Goal: Answer question/provide support: Share knowledge or assist other users

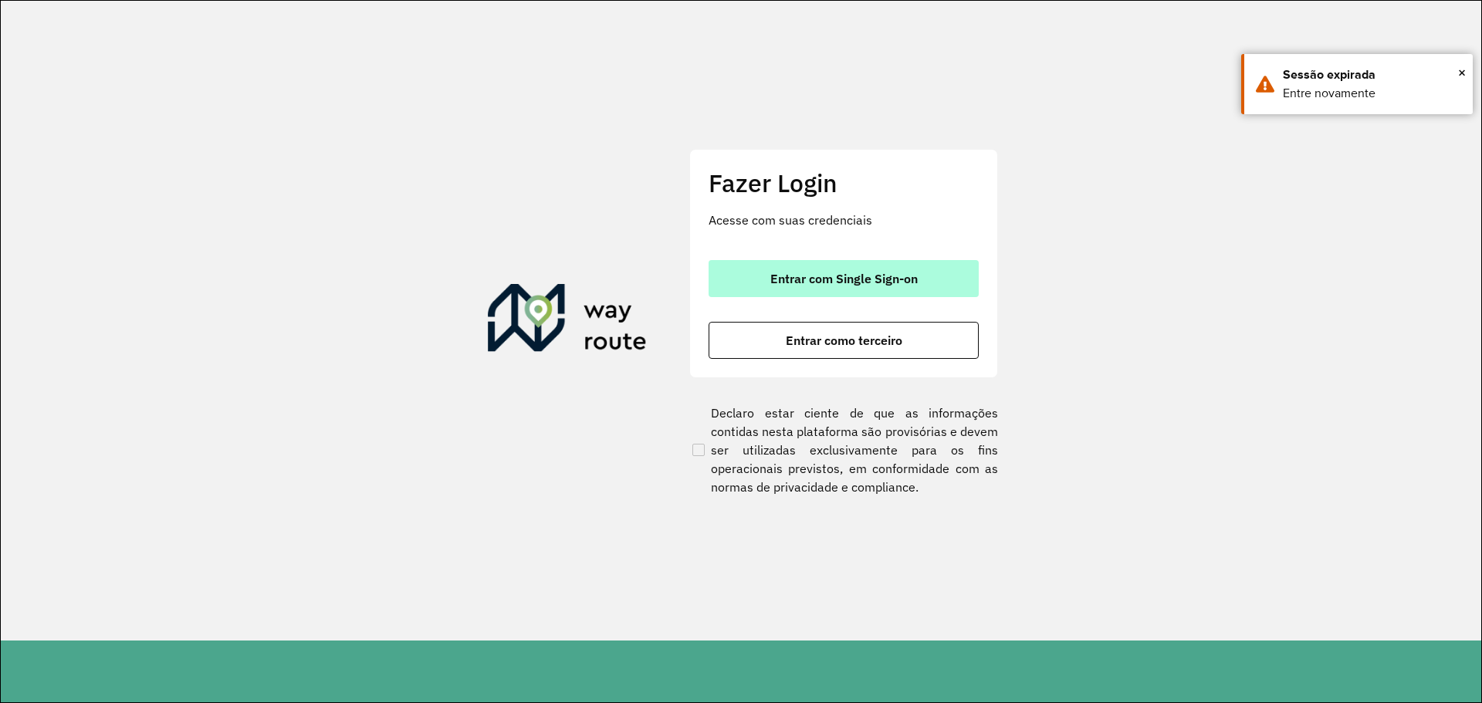
click at [814, 290] on button "Entrar com Single Sign-on" at bounding box center [844, 278] width 270 height 37
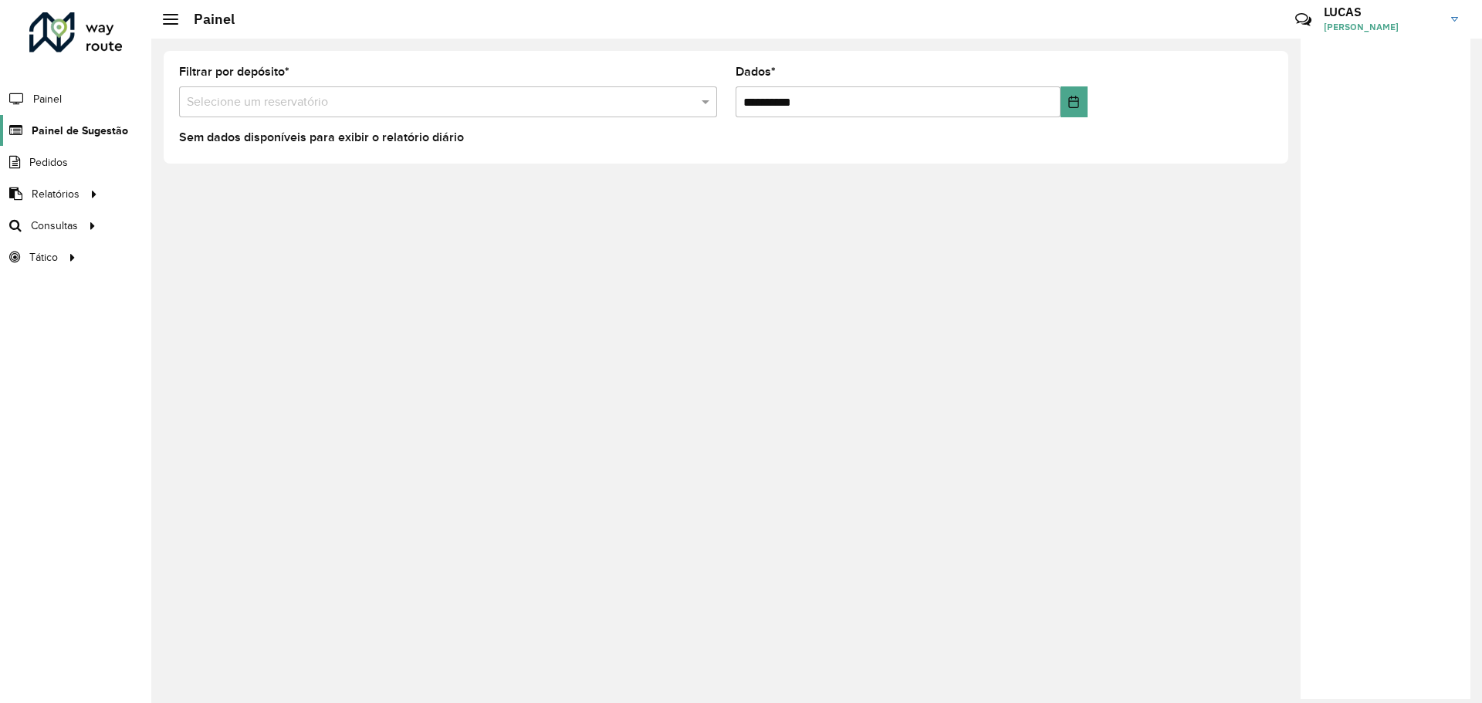
click at [78, 137] on span "Painel de Sugestão" at bounding box center [80, 131] width 96 height 16
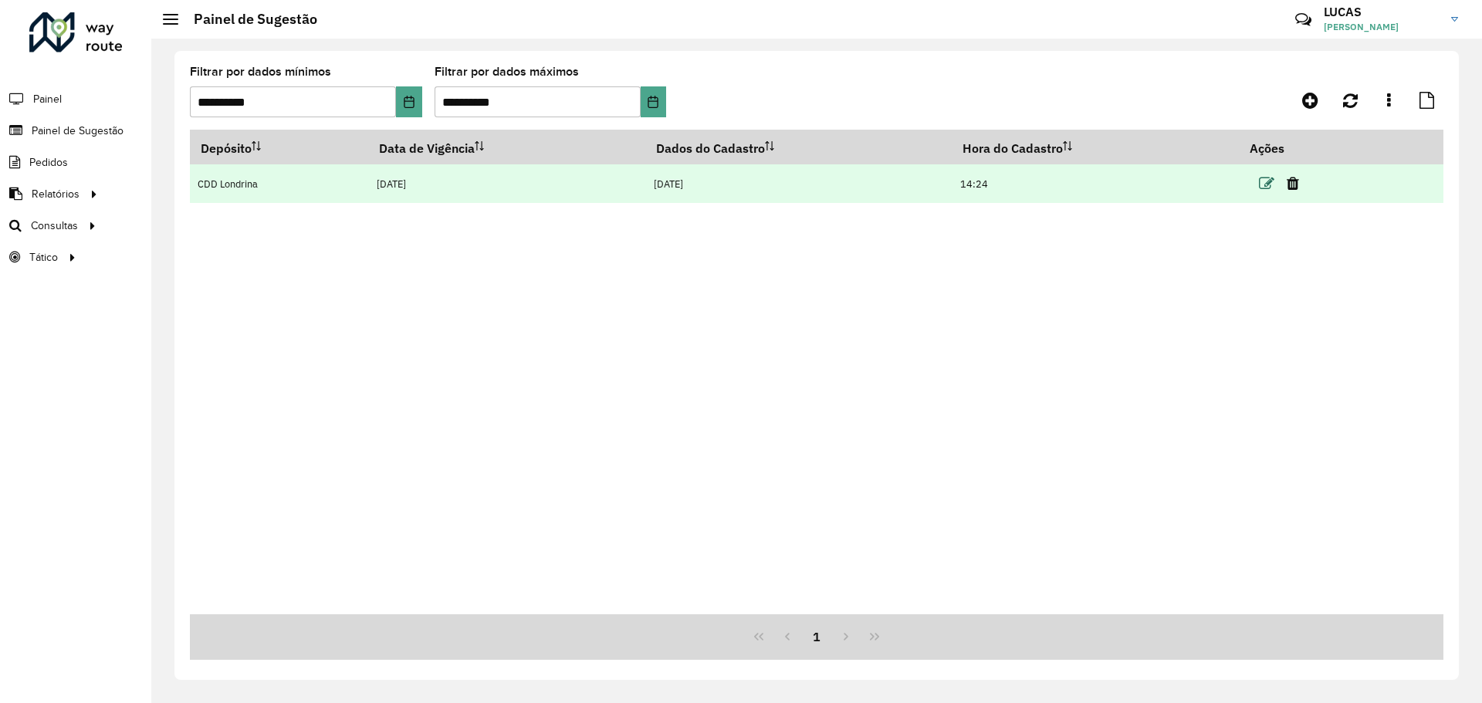
click at [1261, 191] on icon at bounding box center [1266, 183] width 15 height 15
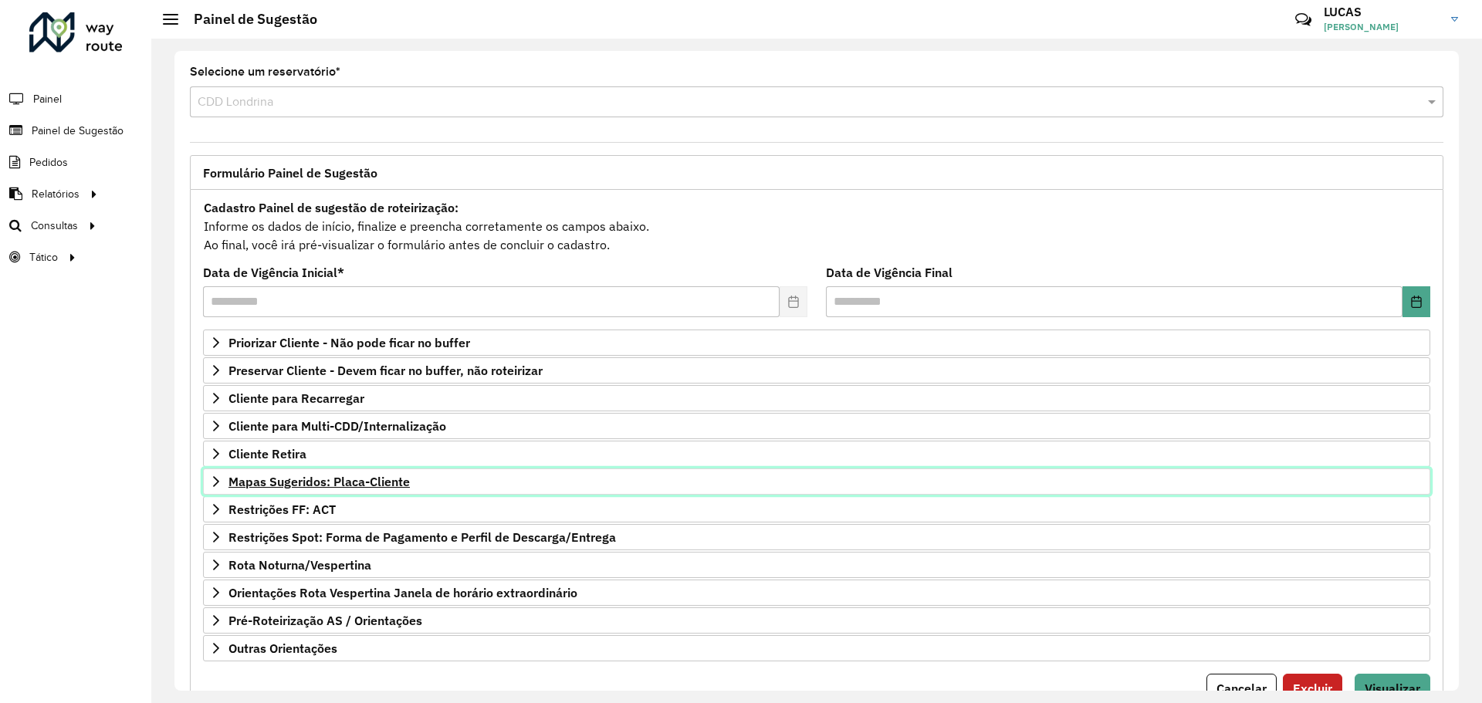
drag, startPoint x: 300, startPoint y: 483, endPoint x: 306, endPoint y: 489, distance: 8.2
click at [300, 484] on font "Mapas Sugeridos: Placa-Cliente" at bounding box center [318, 481] width 181 height 15
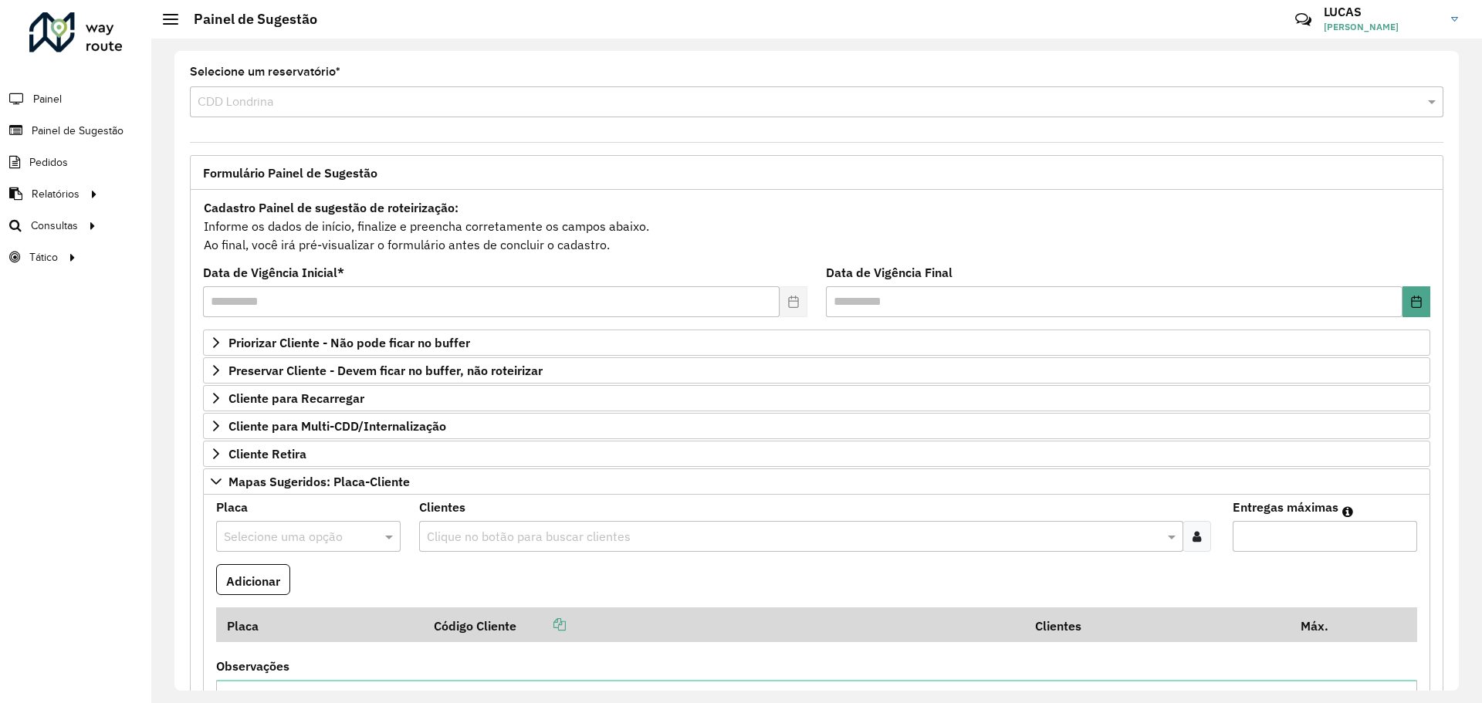
click at [286, 547] on div "Selecione uma opção" at bounding box center [308, 536] width 184 height 31
type input "*"
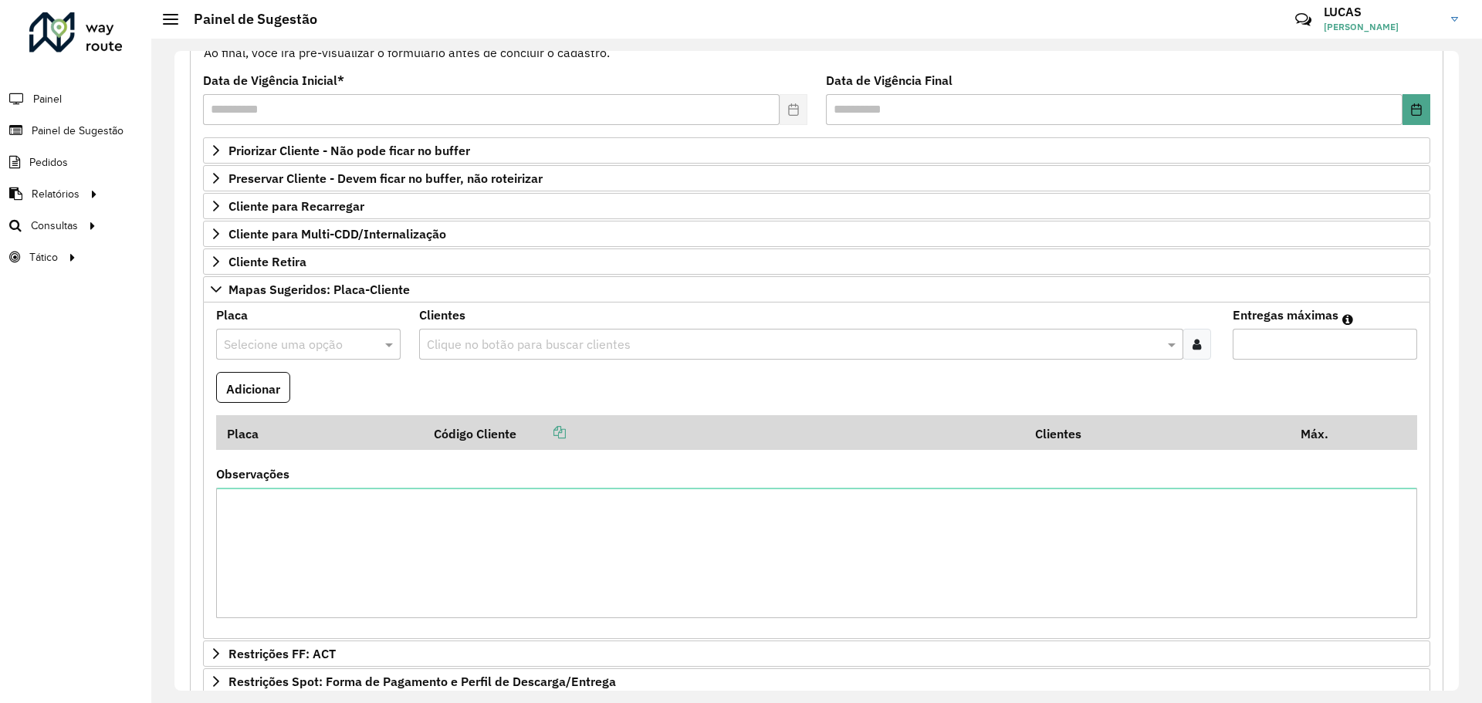
scroll to position [403, 0]
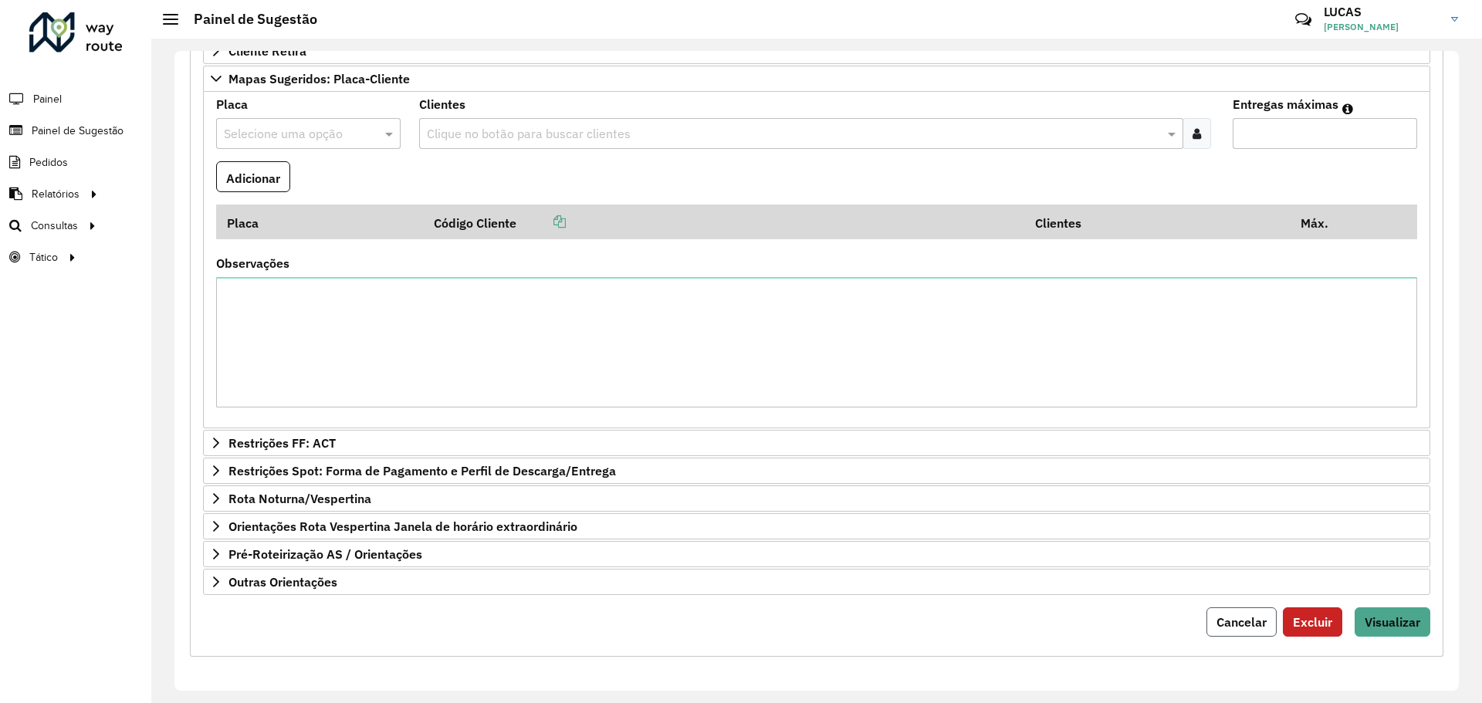
click at [1237, 622] on font "Cancelar" at bounding box center [1242, 621] width 50 height 15
